Goal: Check status: Check status

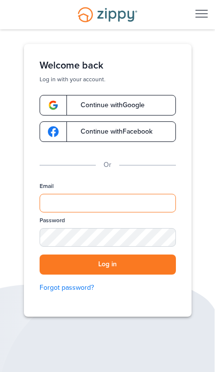
click at [61, 203] on input "Email" at bounding box center [108, 203] width 137 height 19
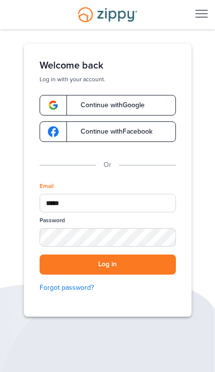
click at [108, 264] on button "Log in" at bounding box center [108, 264] width 137 height 20
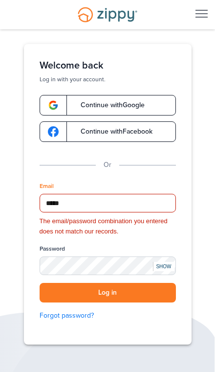
click at [108, 288] on button "Log in" at bounding box center [108, 293] width 137 height 20
click at [165, 264] on div "SHOW" at bounding box center [164, 266] width 22 height 9
click at [106, 294] on button "Log in" at bounding box center [108, 293] width 137 height 20
click at [115, 293] on button "Log in" at bounding box center [108, 293] width 137 height 20
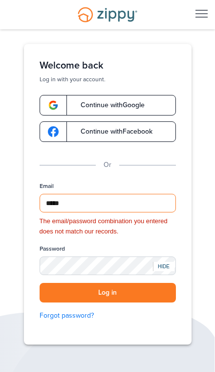
click at [83, 206] on input "*****" at bounding box center [108, 203] width 137 height 19
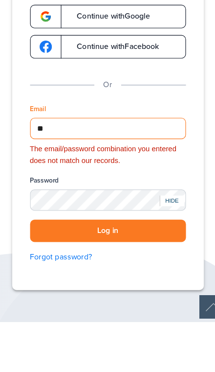
type input "*"
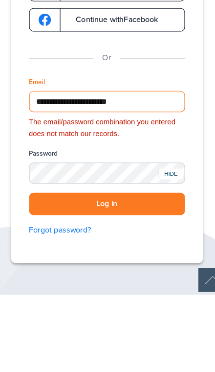
type input "**********"
click at [114, 283] on button "Log in" at bounding box center [108, 293] width 137 height 20
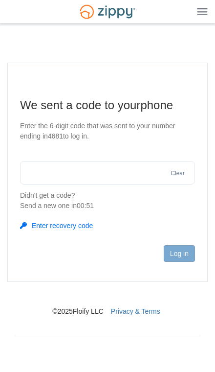
click at [63, 175] on input "text" at bounding box center [107, 172] width 175 height 23
type input "******"
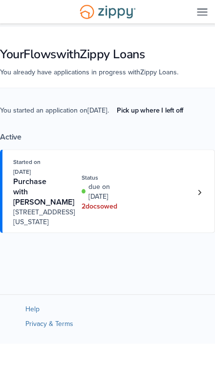
scroll to position [5, 0]
click at [100, 223] on div "Started on Aug. 15th, 2025 Purchase with David Stephens 2600 W. Michigan Avenue…" at bounding box center [102, 192] width 179 height 70
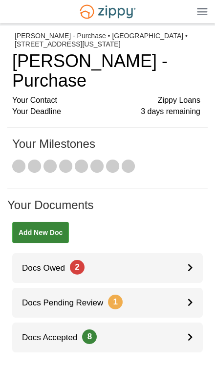
click at [181, 253] on link "Docs Owed 2" at bounding box center [107, 268] width 191 height 30
click at [191, 263] on icon at bounding box center [190, 267] width 5 height 8
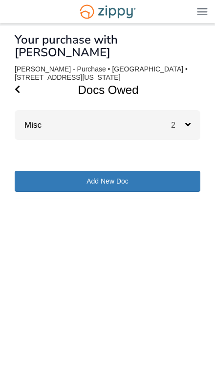
click at [191, 114] on div "2" at bounding box center [185, 125] width 29 height 30
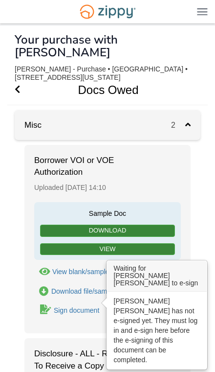
click at [82, 303] on link "Sign document" at bounding box center [67, 309] width 66 height 13
click at [206, 173] on div "× × × Pending Add Document Notice document will be included in the email sent t…" at bounding box center [107, 323] width 201 height 594
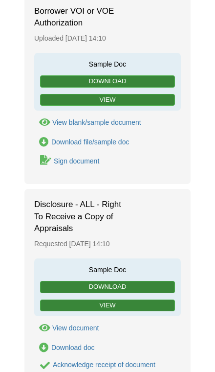
scroll to position [150, 0]
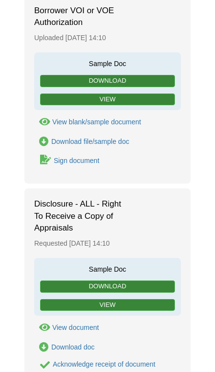
click at [120, 360] on div "Acknowledge receipt of document" at bounding box center [104, 364] width 103 height 8
click at [117, 299] on link "View" at bounding box center [107, 305] width 135 height 12
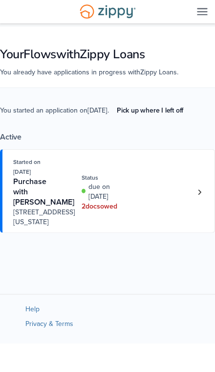
scroll to position [21, 0]
